Goal: Use online tool/utility: Use online tool/utility

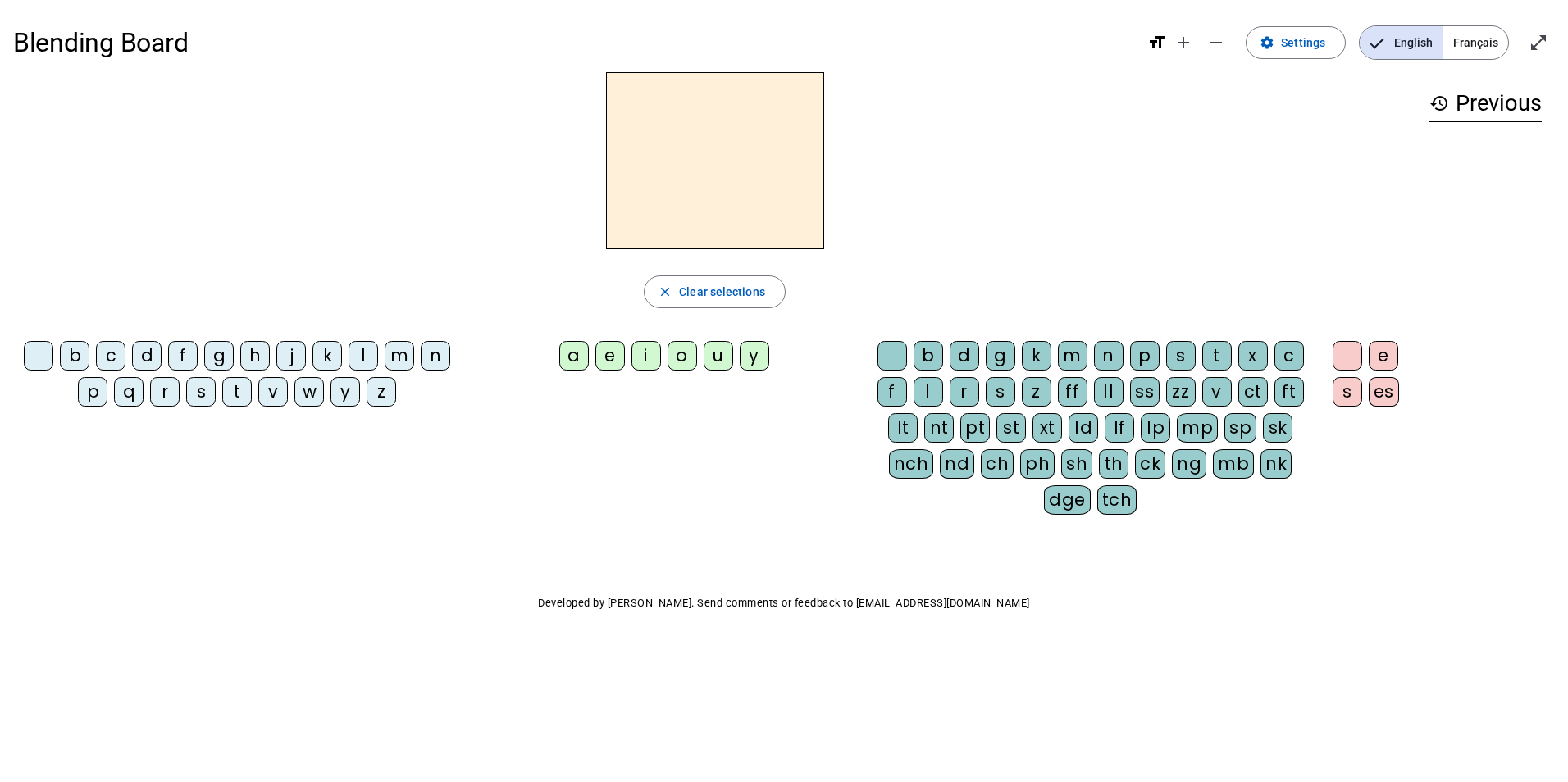
click at [647, 358] on div "i" at bounding box center [646, 355] width 30 height 30
click at [925, 392] on div "l" at bounding box center [928, 392] width 30 height 30
click at [398, 354] on div "m" at bounding box center [399, 355] width 30 height 30
click at [565, 361] on div "a" at bounding box center [574, 355] width 30 height 30
click at [360, 356] on div "l" at bounding box center [363, 355] width 30 height 30
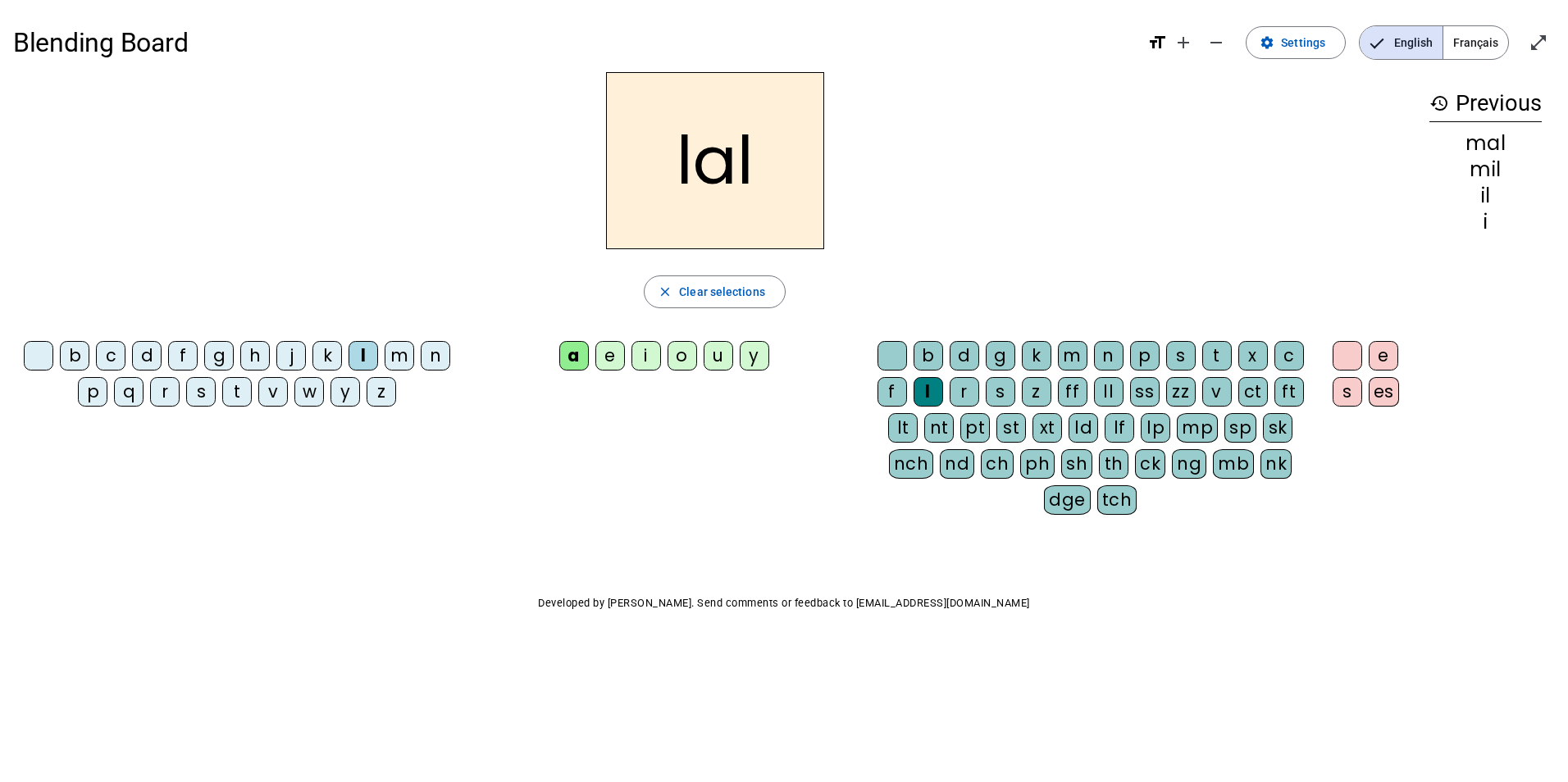
click at [896, 352] on div at bounding box center [892, 355] width 30 height 30
click at [719, 361] on div "u" at bounding box center [718, 355] width 30 height 30
click at [147, 355] on div "d" at bounding box center [147, 355] width 30 height 30
click at [239, 394] on div "t" at bounding box center [237, 392] width 30 height 30
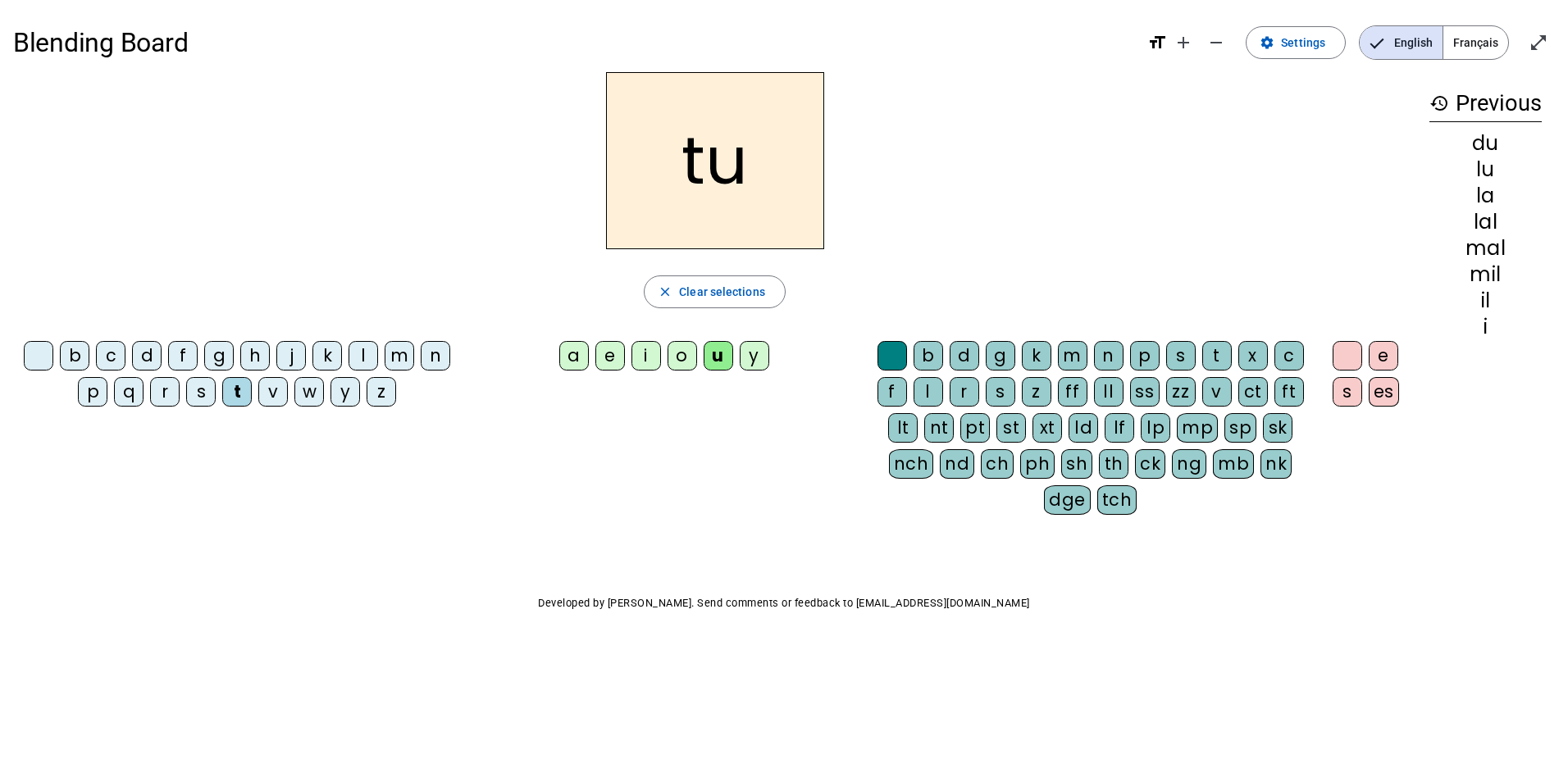
click at [608, 356] on div "e" at bounding box center [610, 355] width 30 height 30
click at [140, 361] on div "d" at bounding box center [147, 355] width 30 height 30
click at [282, 329] on div "de close Clear selections b c d f g h j k l m n p q r s t v w y z a e i o u y b…" at bounding box center [714, 300] width 1403 height 456
click at [287, 350] on div "j" at bounding box center [291, 355] width 30 height 30
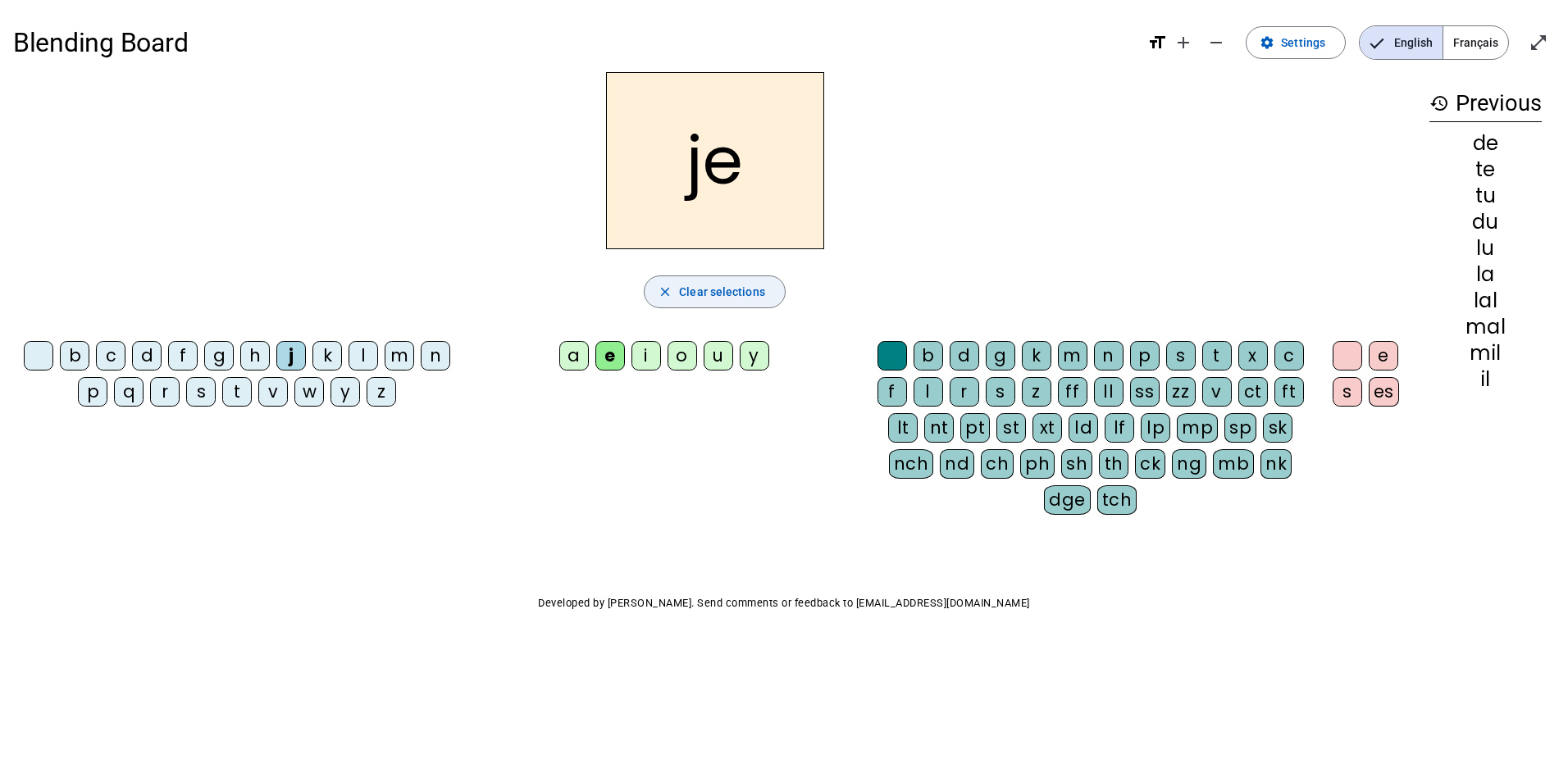
click at [734, 296] on span "Clear selections" at bounding box center [721, 292] width 86 height 20
